Goal: Information Seeking & Learning: Find specific fact

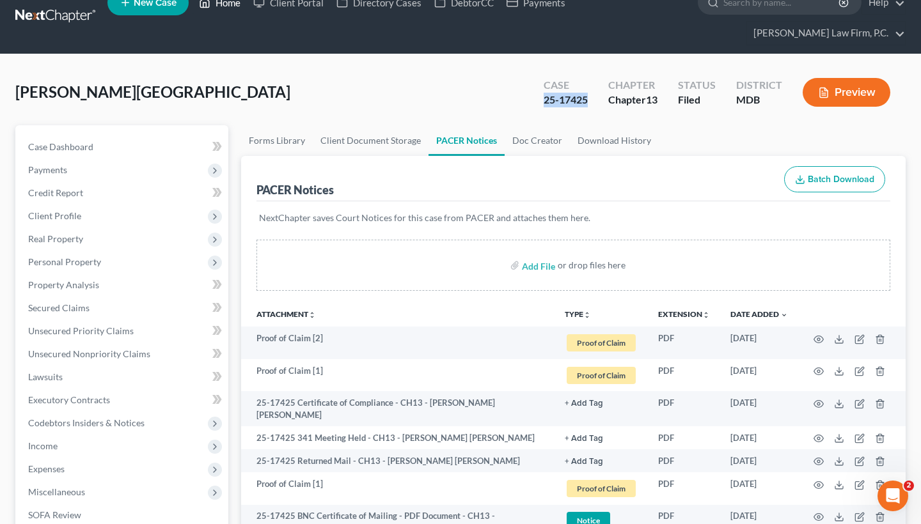
click at [226, 8] on link "Home" at bounding box center [219, 2] width 54 height 23
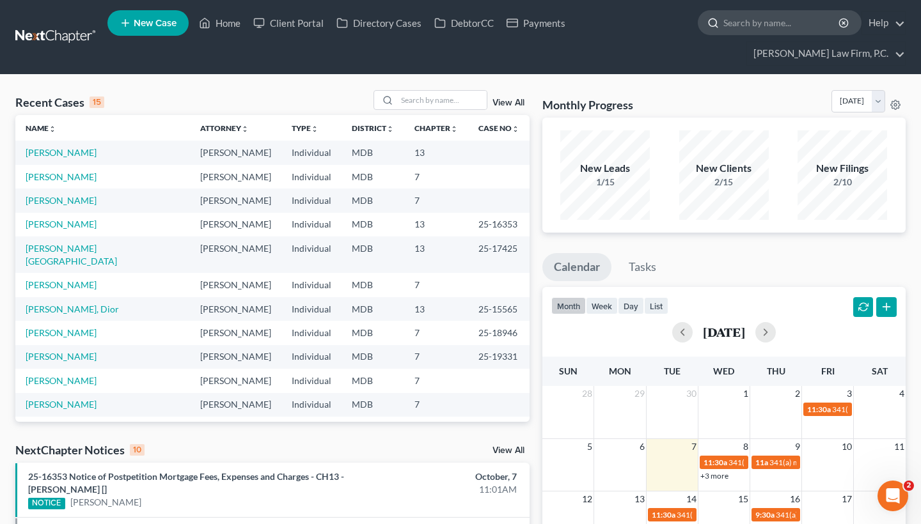
click at [792, 29] on input "search" at bounding box center [781, 23] width 117 height 24
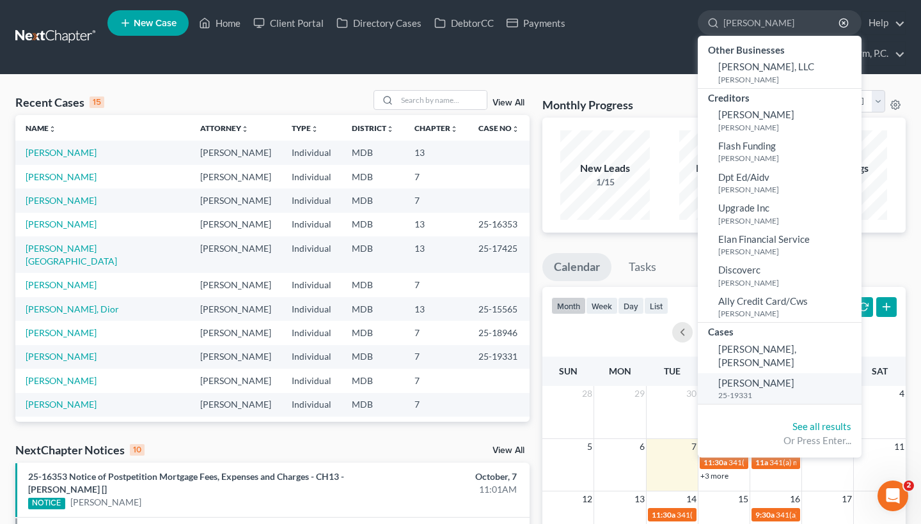
type input "[PERSON_NAME]"
click at [744, 377] on span "[PERSON_NAME]" at bounding box center [756, 383] width 76 height 12
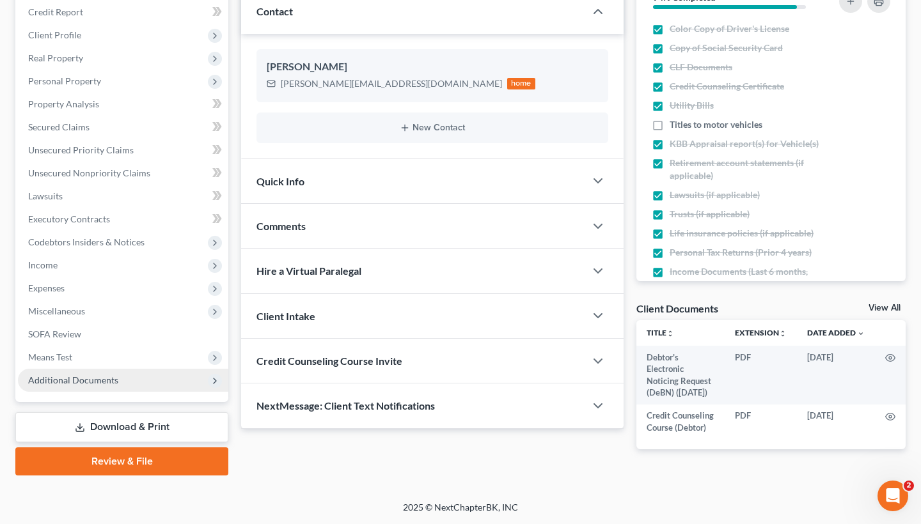
scroll to position [205, 0]
click at [137, 377] on span "Additional Documents" at bounding box center [123, 380] width 210 height 23
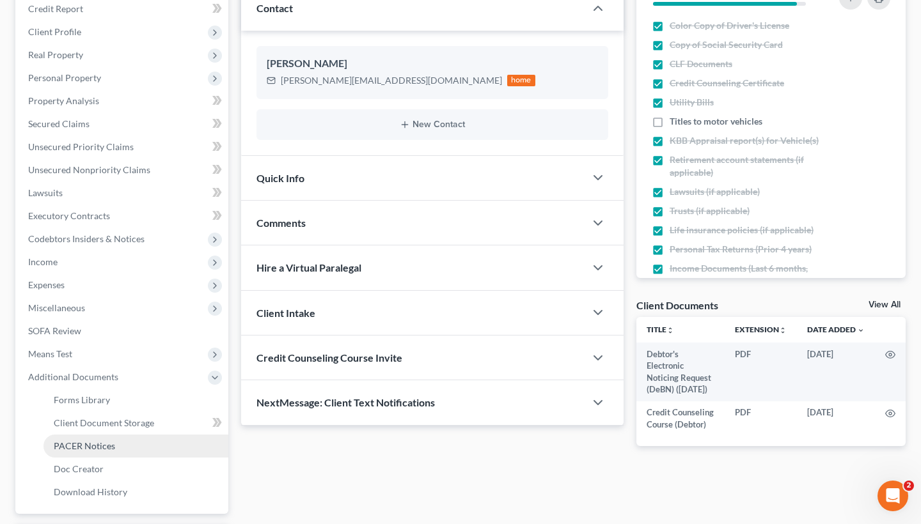
click at [100, 451] on span "PACER Notices" at bounding box center [84, 446] width 61 height 11
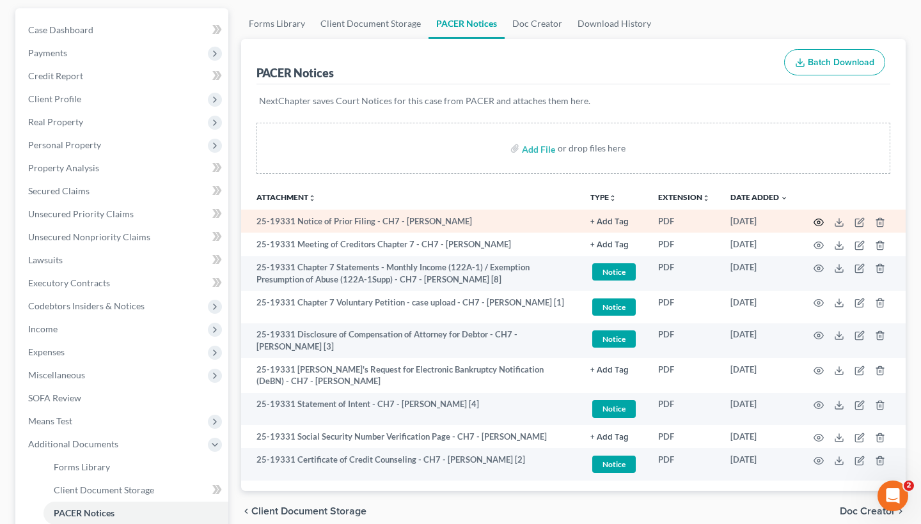
scroll to position [140, 0]
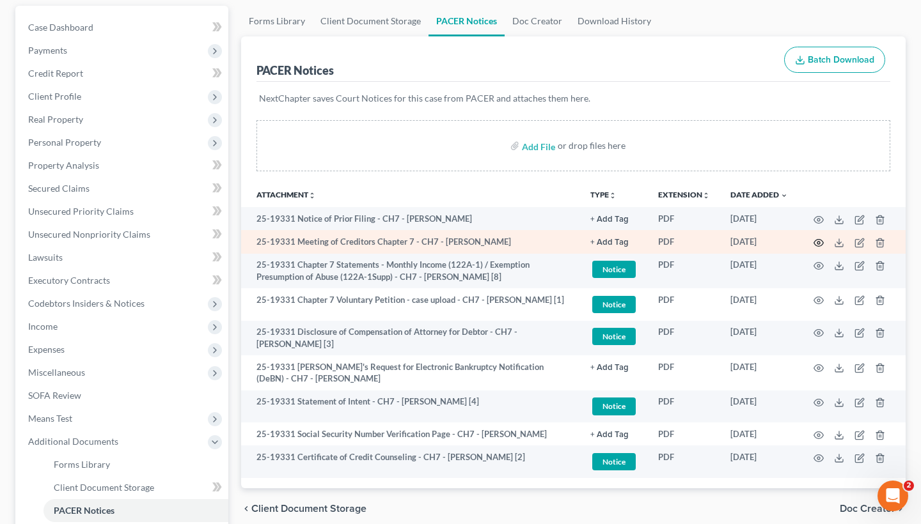
click at [815, 242] on icon "button" at bounding box center [819, 242] width 10 height 7
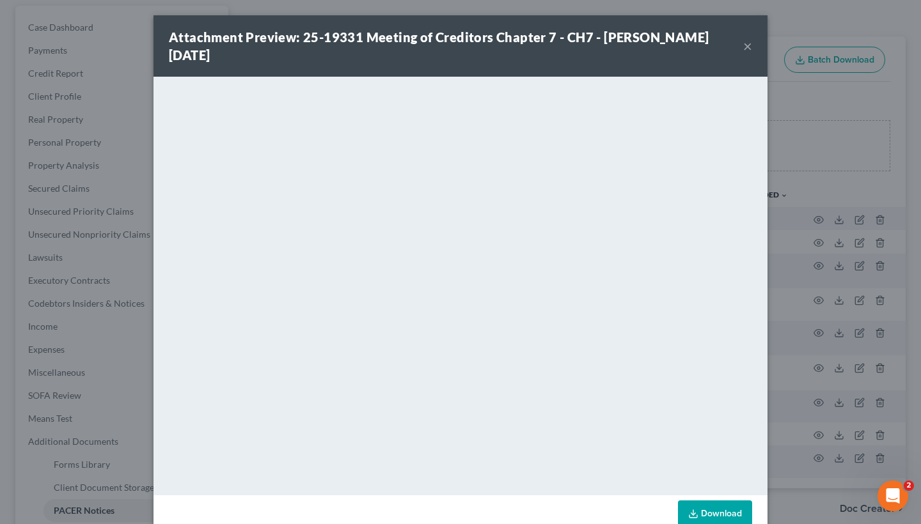
click at [744, 46] on button "×" at bounding box center [747, 45] width 9 height 15
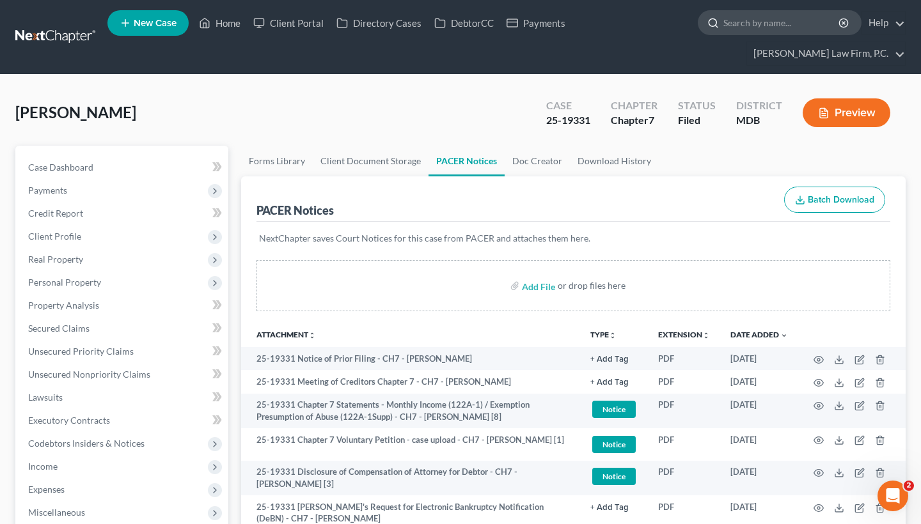
scroll to position [0, 0]
click at [767, 26] on input "search" at bounding box center [781, 23] width 117 height 24
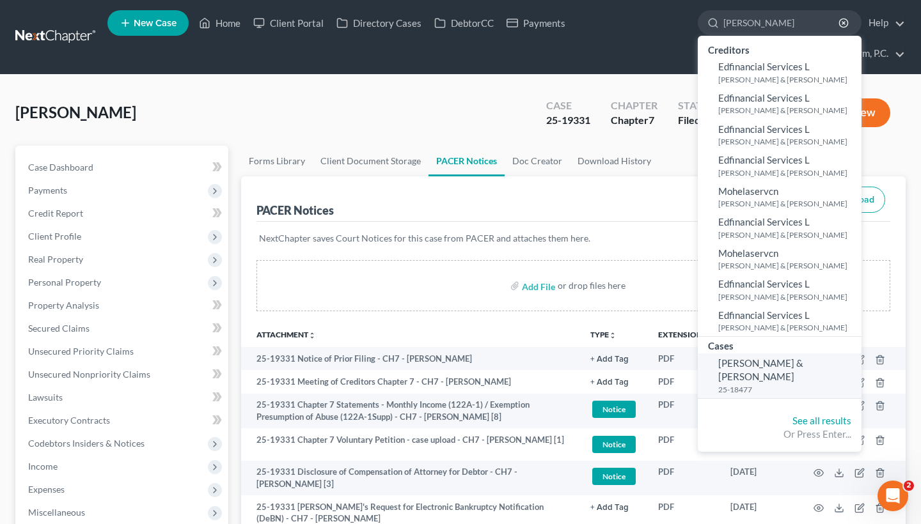
type input "[PERSON_NAME]"
click at [766, 384] on small "25-18477" at bounding box center [788, 389] width 140 height 11
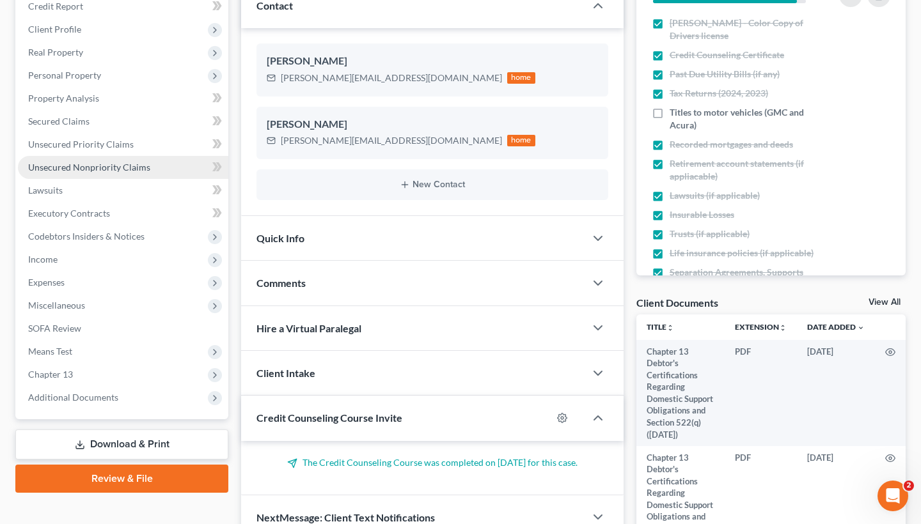
scroll to position [301, 0]
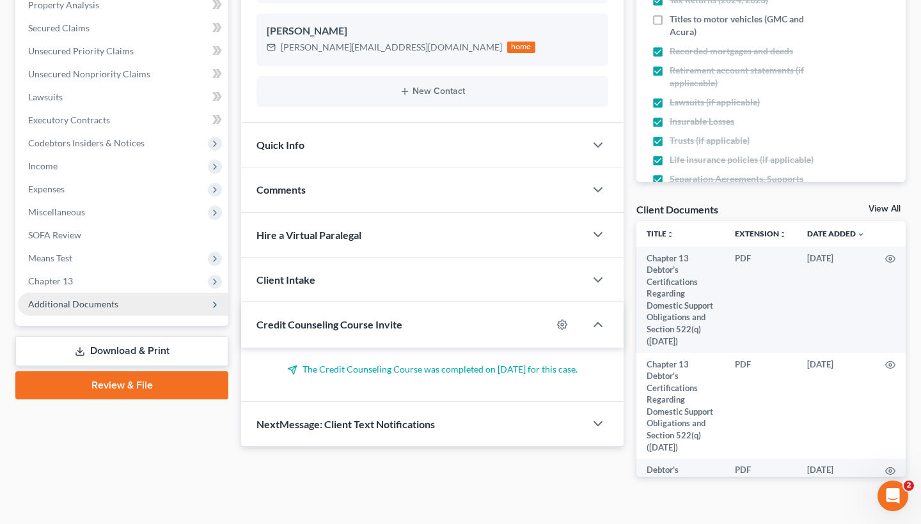
click at [122, 298] on span "Additional Documents" at bounding box center [123, 304] width 210 height 23
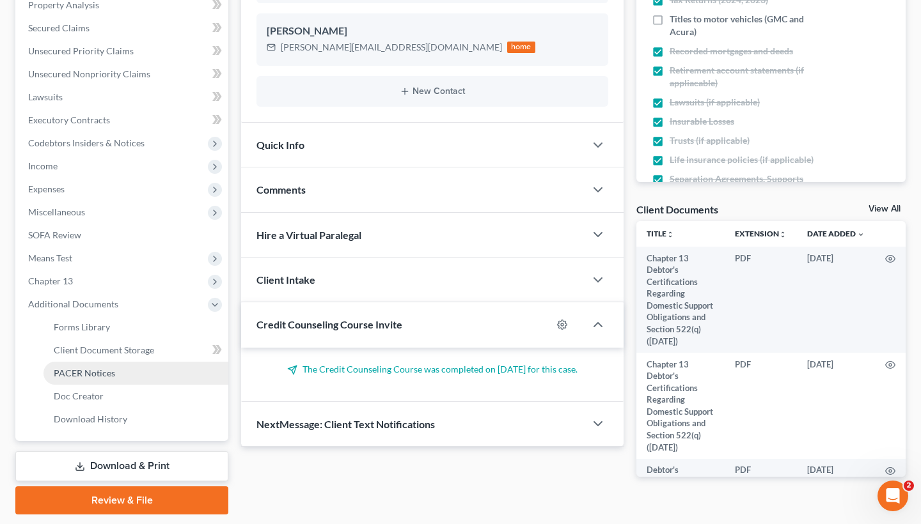
click at [106, 371] on span "PACER Notices" at bounding box center [84, 373] width 61 height 11
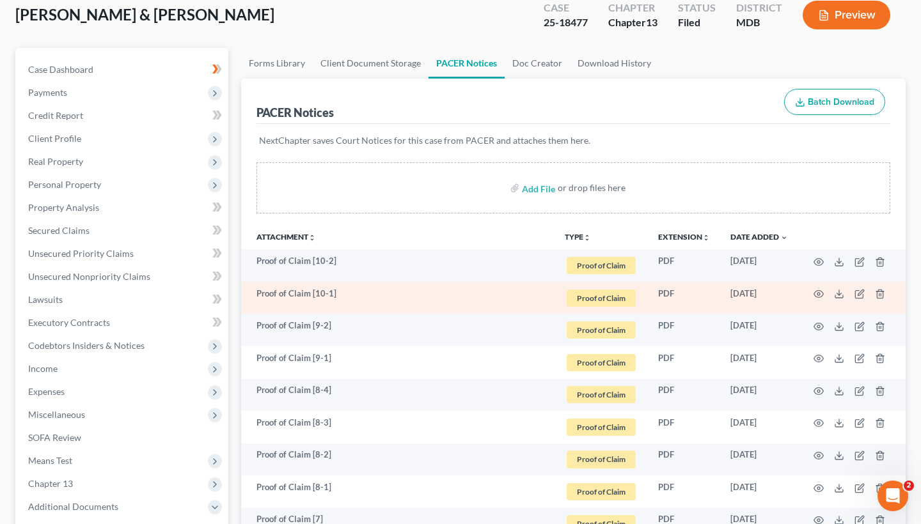
scroll to position [107, 0]
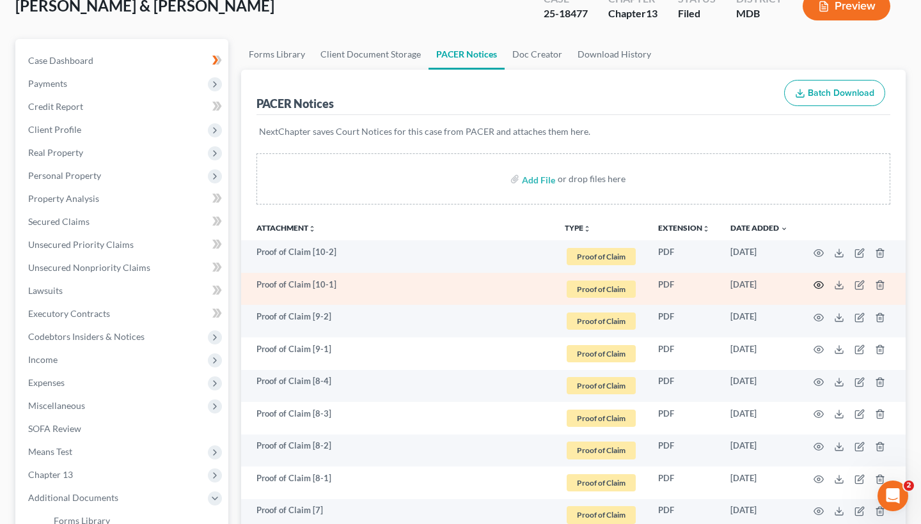
click at [818, 287] on circle "button" at bounding box center [818, 285] width 3 height 3
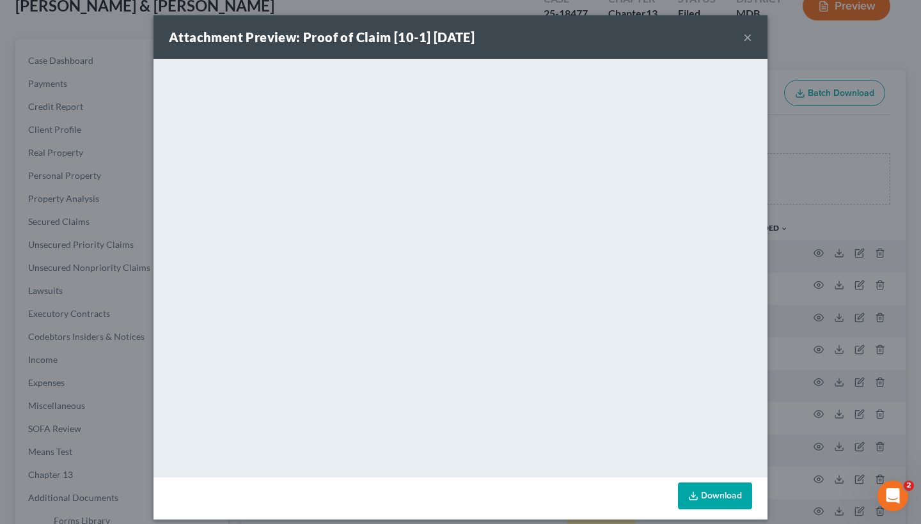
click at [748, 40] on button "×" at bounding box center [747, 36] width 9 height 15
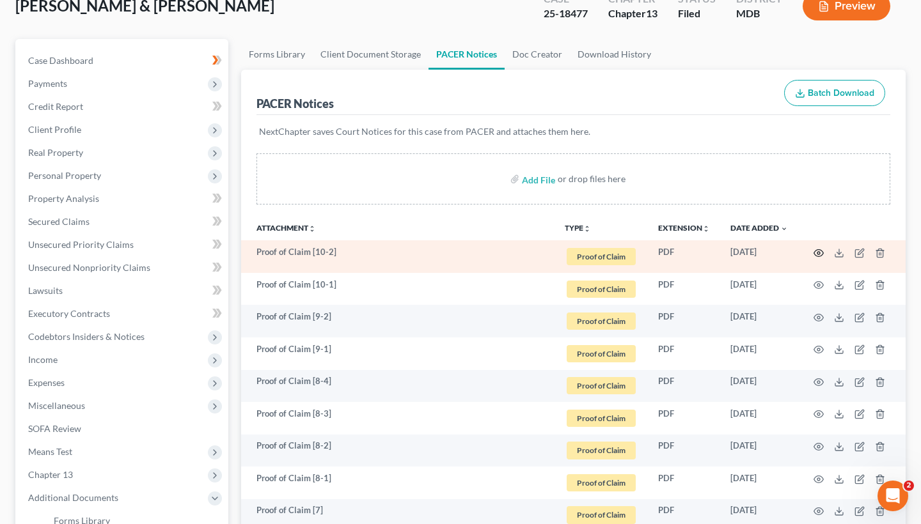
click at [818, 249] on icon "button" at bounding box center [819, 252] width 10 height 7
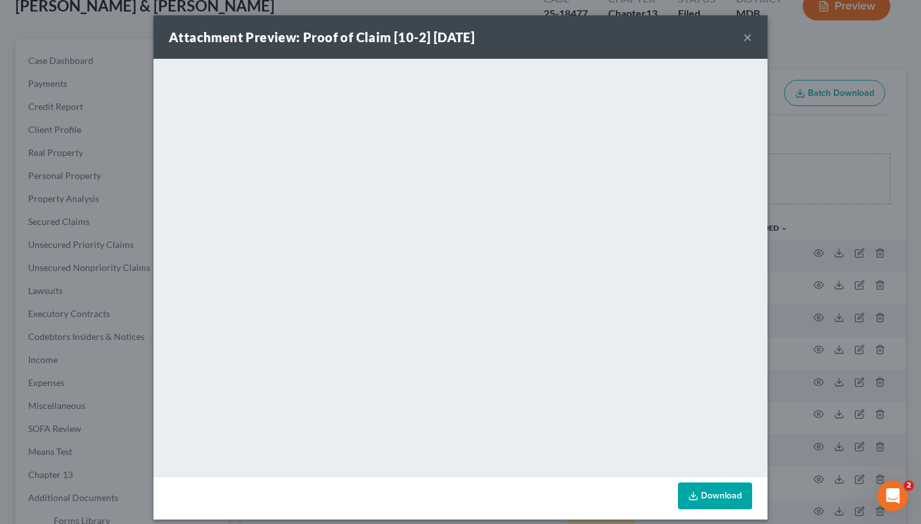
click at [743, 37] on button "×" at bounding box center [747, 36] width 9 height 15
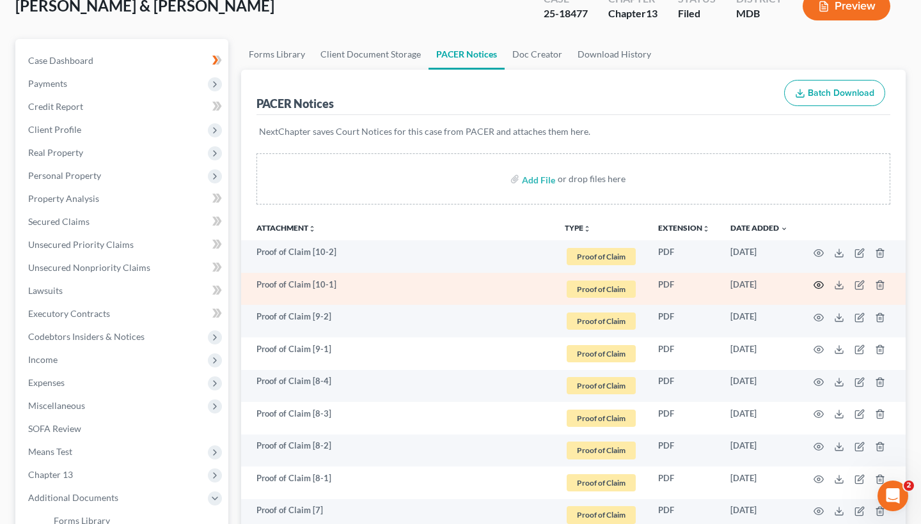
click at [818, 283] on icon "button" at bounding box center [818, 285] width 10 height 10
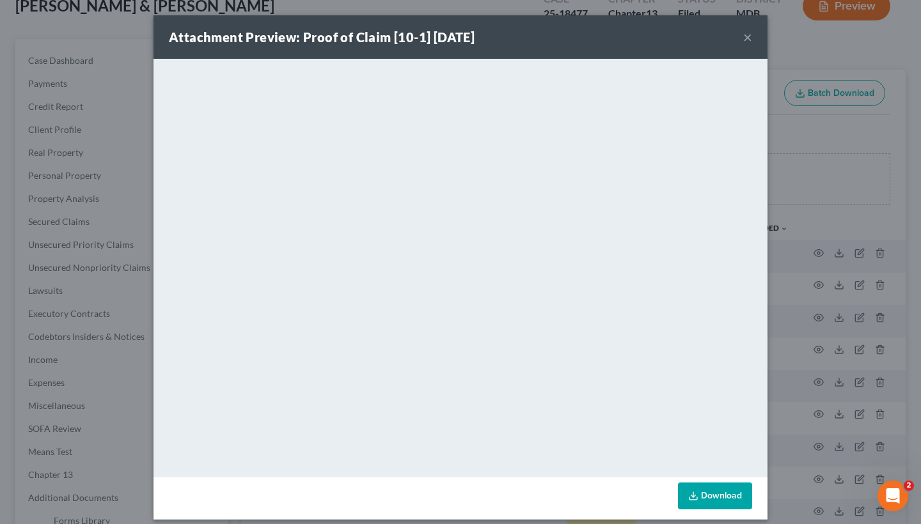
click at [856, 1] on div "Attachment Preview: Proof of Claim [10-1] [DATE] × <object ng-attr-data='[URL][…" at bounding box center [460, 262] width 921 height 524
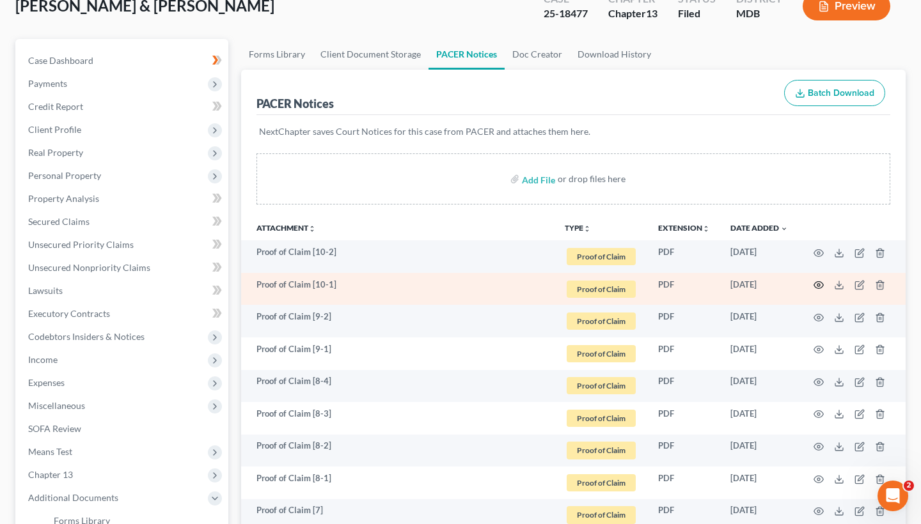
click at [817, 287] on icon "button" at bounding box center [818, 285] width 10 height 10
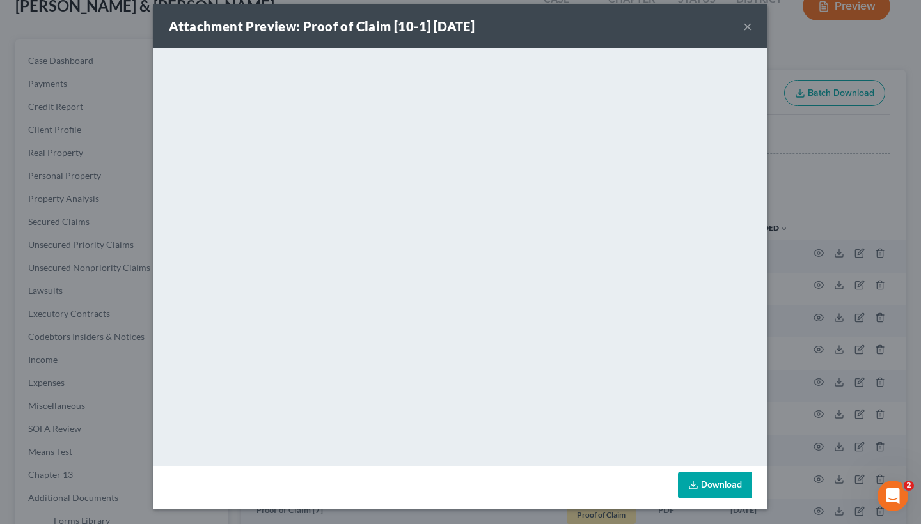
scroll to position [11, 0]
click at [753, 30] on div "Attachment Preview: Proof of Claim [10-1] [DATE] ×" at bounding box center [460, 25] width 614 height 43
click at [751, 27] on button "×" at bounding box center [747, 26] width 9 height 15
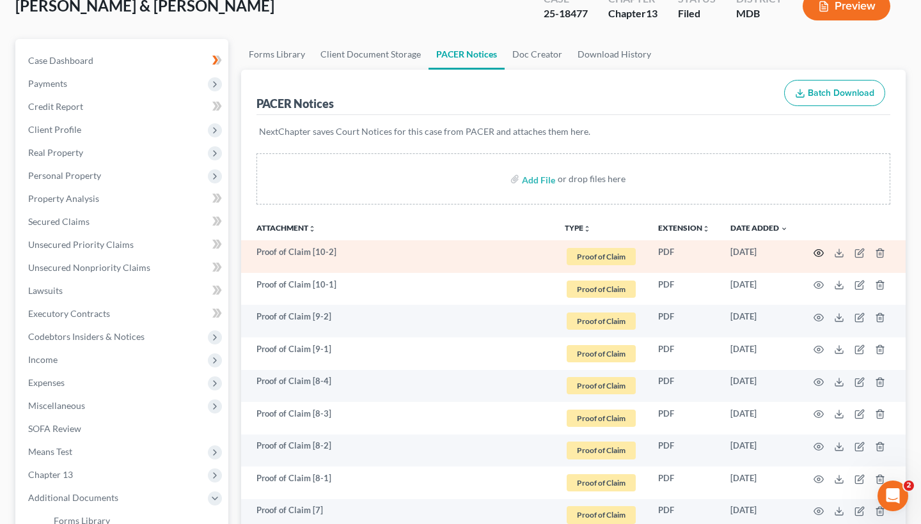
click at [817, 257] on icon "button" at bounding box center [818, 253] width 10 height 10
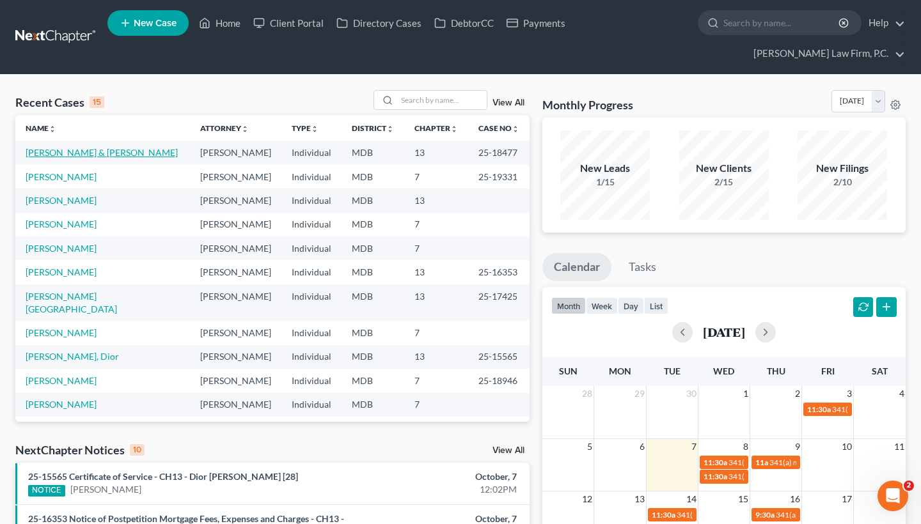
click at [95, 153] on link "[PERSON_NAME] & [PERSON_NAME]" at bounding box center [102, 152] width 152 height 11
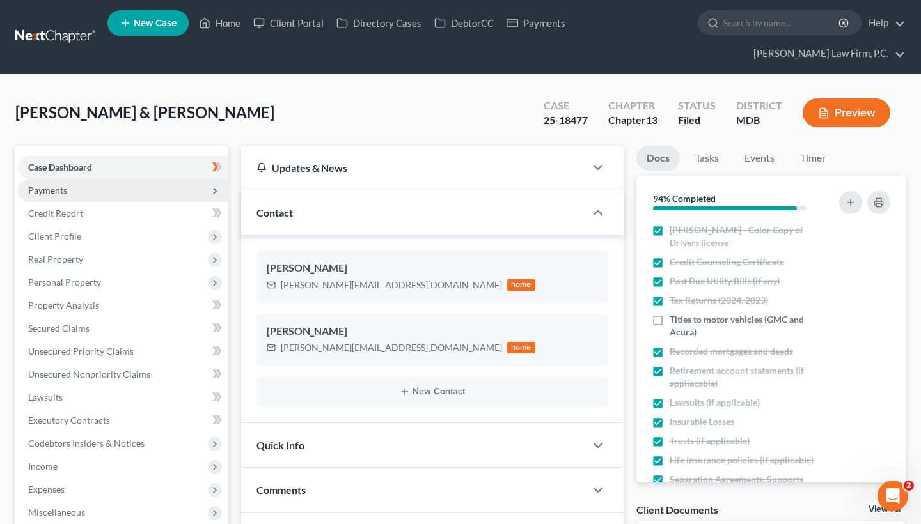
click at [54, 193] on span "Payments" at bounding box center [47, 190] width 39 height 11
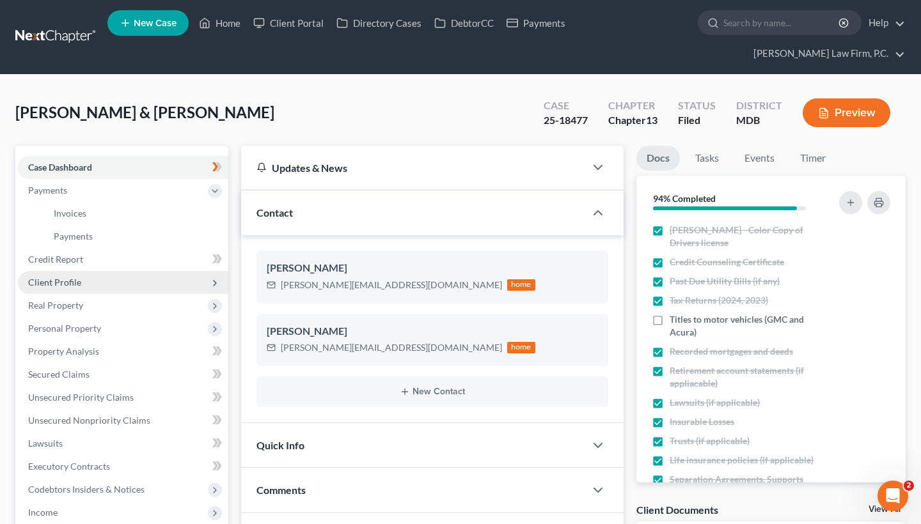
click at [66, 284] on span "Client Profile" at bounding box center [54, 282] width 53 height 11
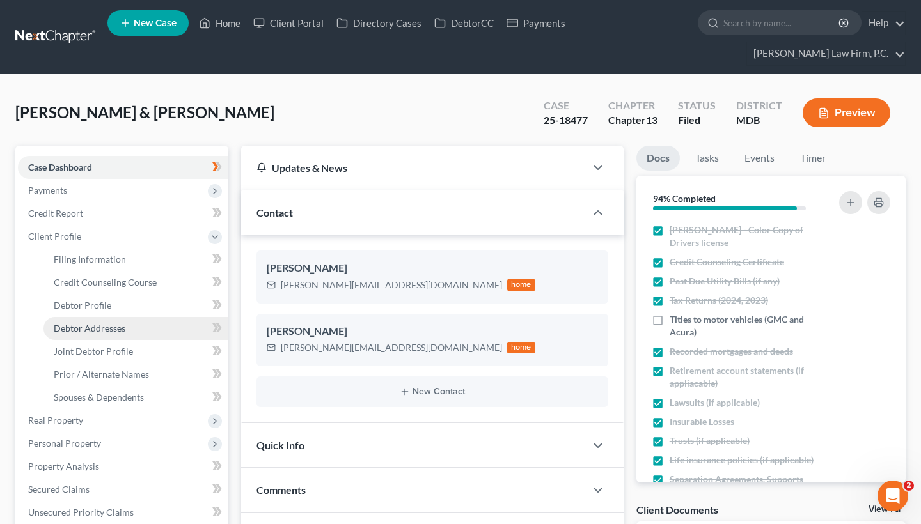
click at [97, 330] on span "Debtor Addresses" at bounding box center [90, 328] width 72 height 11
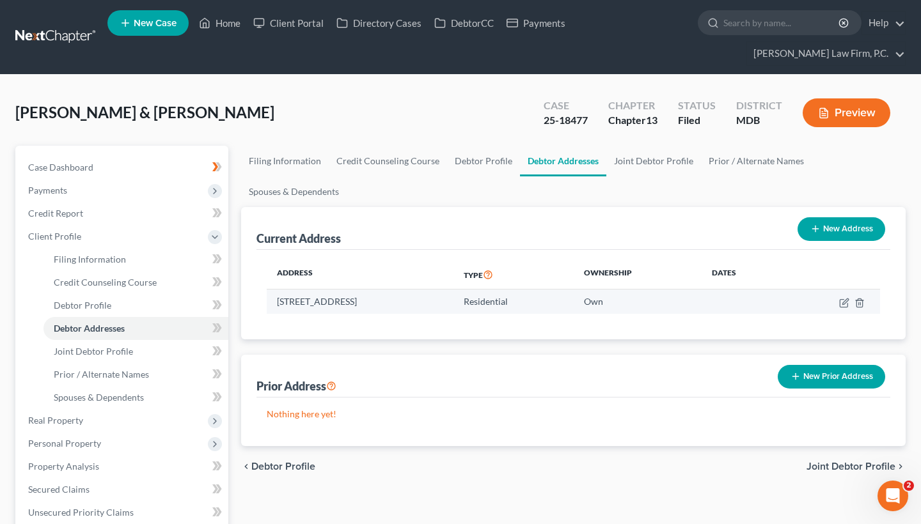
drag, startPoint x: 393, startPoint y: 301, endPoint x: 457, endPoint y: 301, distance: 64.0
click at [453, 301] on td "12953 Clarks Crossing Drive, Clarksburg, MD 20871" at bounding box center [360, 302] width 187 height 24
copy td "Clarksburg, MD"
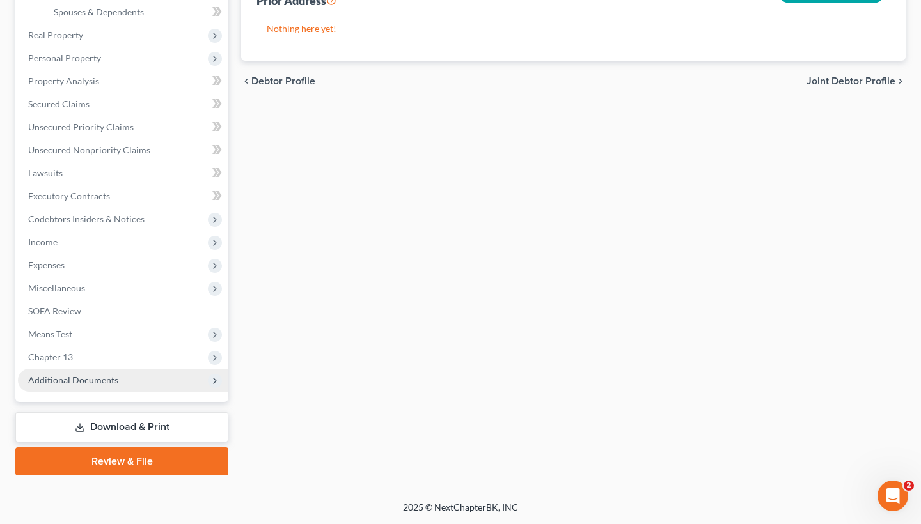
click at [121, 375] on span "Additional Documents" at bounding box center [123, 380] width 210 height 23
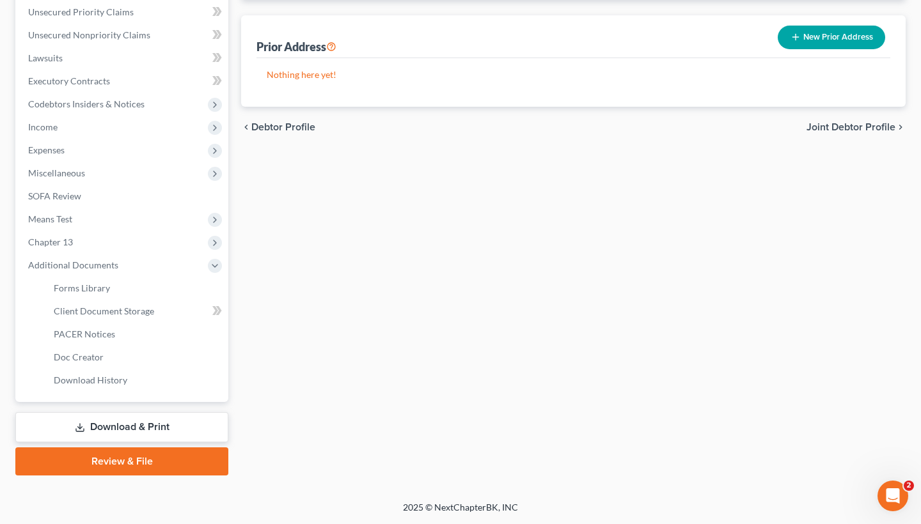
scroll to position [340, 0]
click at [114, 337] on link "PACER Notices" at bounding box center [135, 334] width 185 height 23
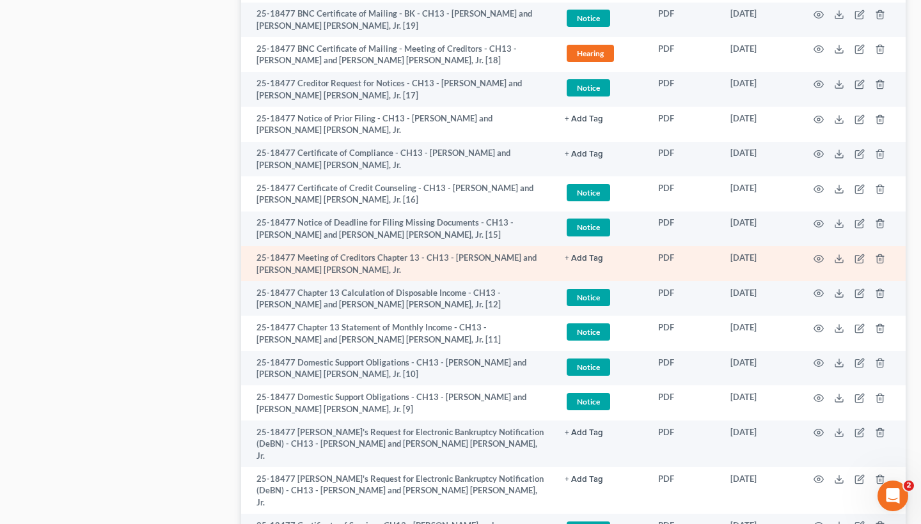
scroll to position [1198, 0]
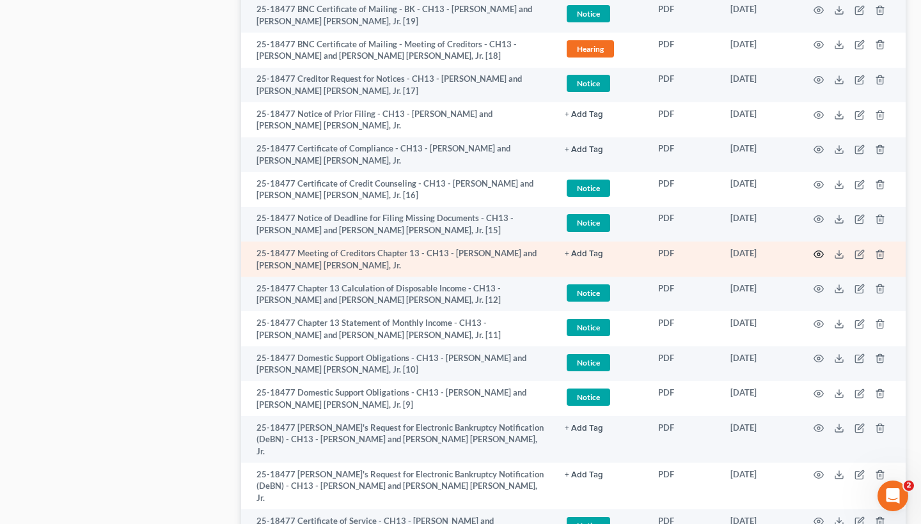
click at [821, 251] on icon "button" at bounding box center [819, 254] width 10 height 7
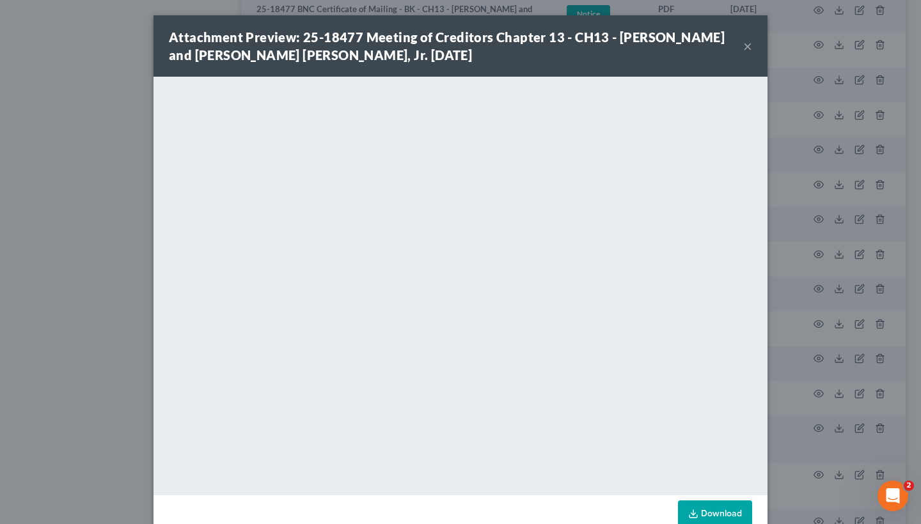
click at [746, 51] on button "×" at bounding box center [747, 45] width 9 height 15
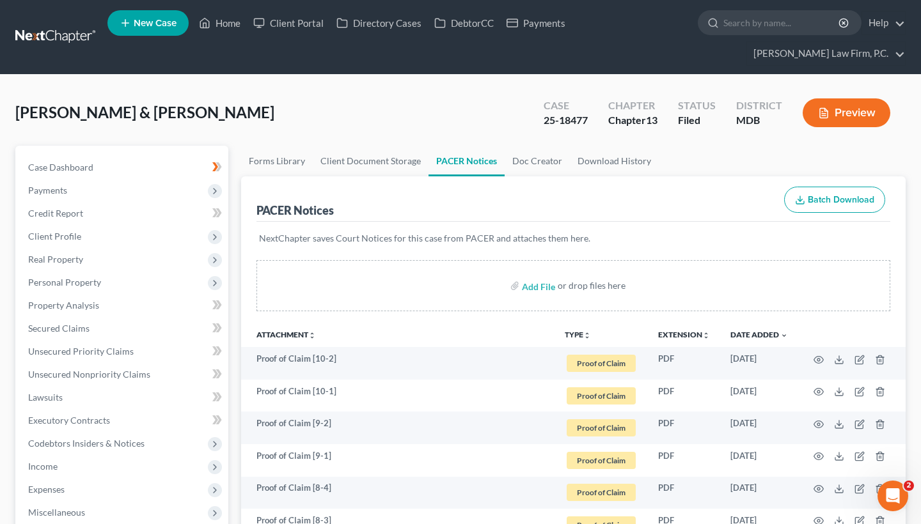
scroll to position [0, 0]
drag, startPoint x: 543, startPoint y: 123, endPoint x: 593, endPoint y: 123, distance: 49.9
click at [593, 123] on div "Case 25-18477" at bounding box center [565, 114] width 65 height 38
copy div "25-18477"
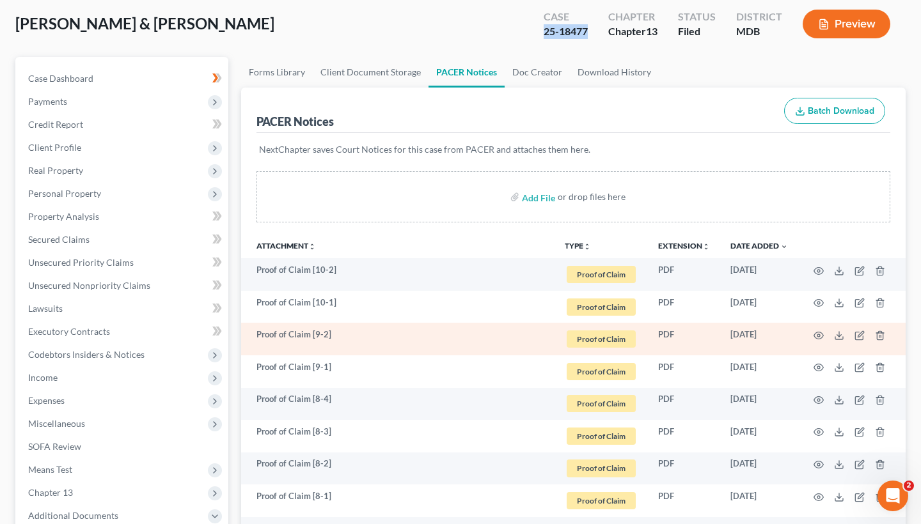
scroll to position [113, 0]
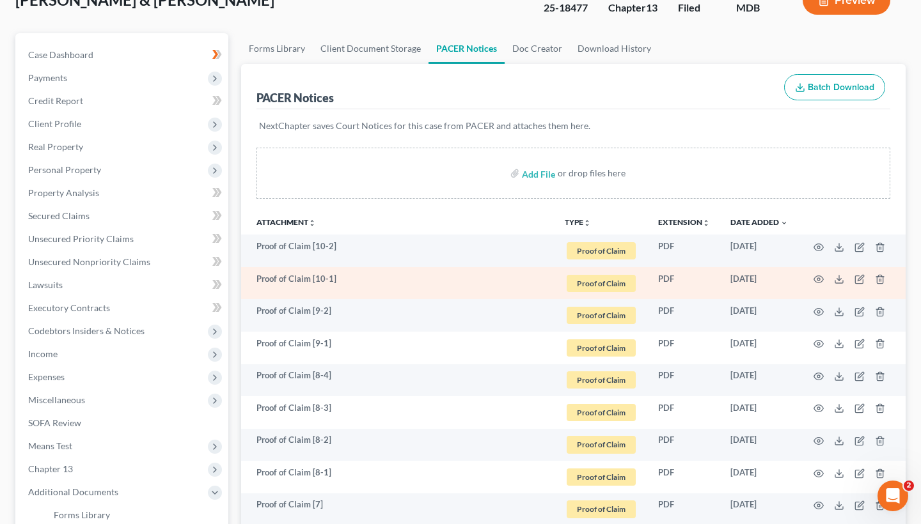
click at [826, 278] on td at bounding box center [851, 283] width 107 height 33
click at [812, 278] on td at bounding box center [851, 283] width 107 height 33
click at [817, 278] on icon "button" at bounding box center [818, 279] width 10 height 10
